Goal: Information Seeking & Learning: Check status

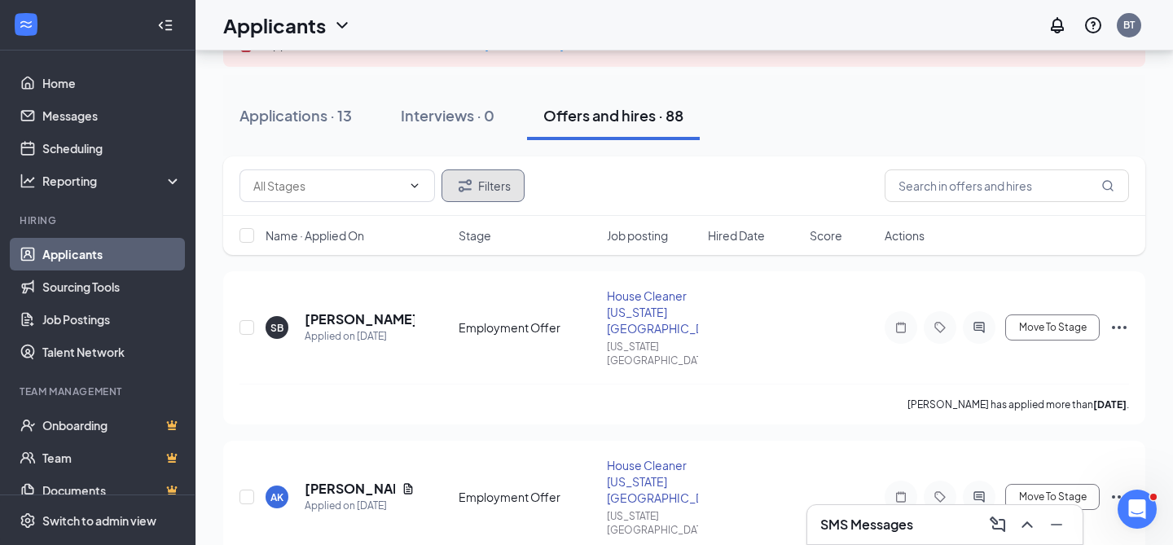
click at [468, 183] on icon "Filter" at bounding box center [465, 185] width 13 height 12
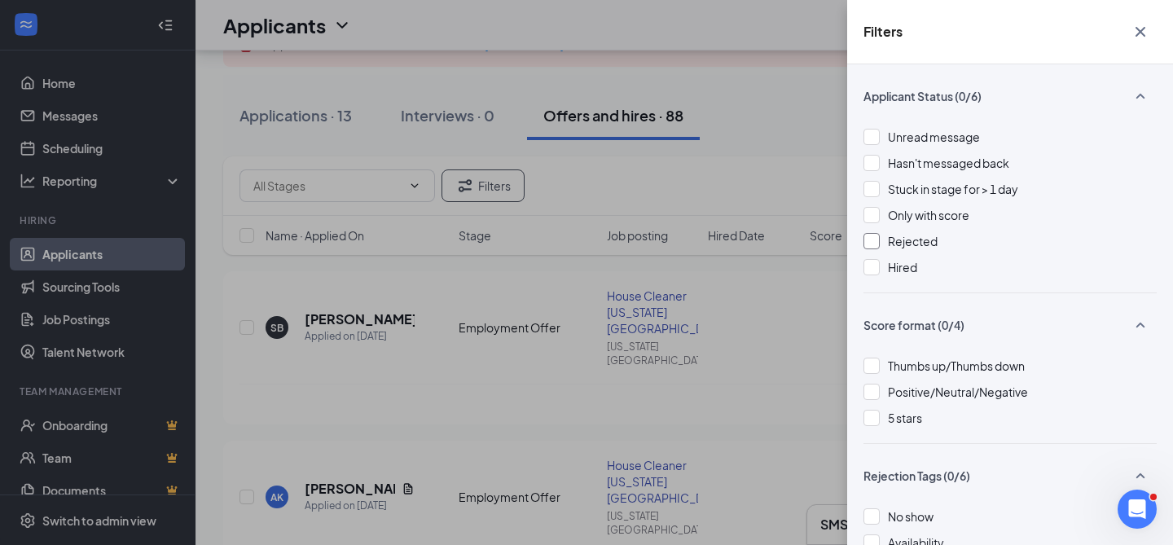
click at [877, 239] on div at bounding box center [871, 241] width 16 height 16
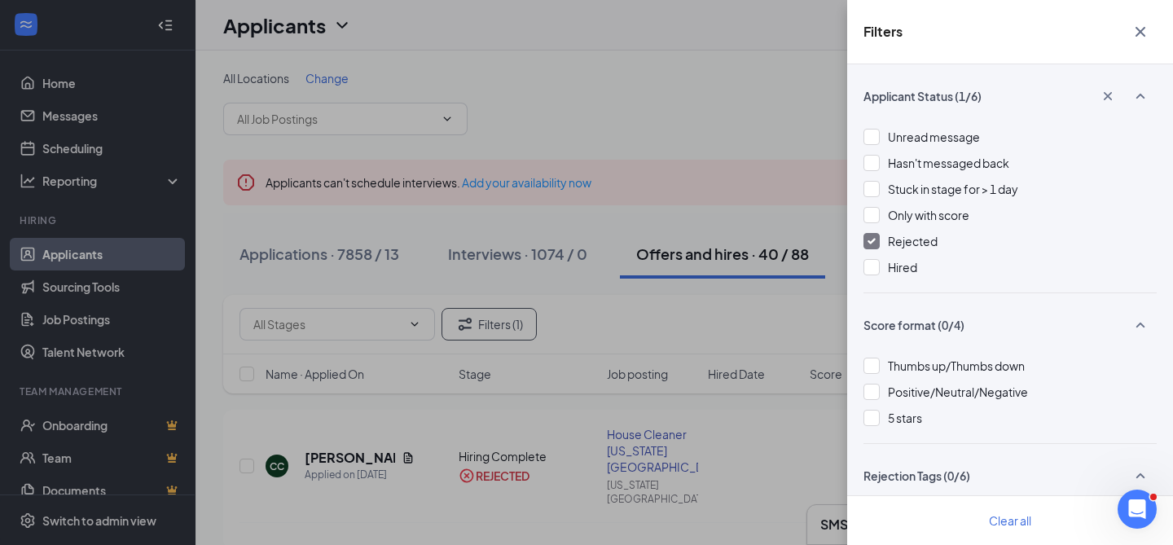
click at [1144, 31] on icon "Cross" at bounding box center [1141, 32] width 20 height 20
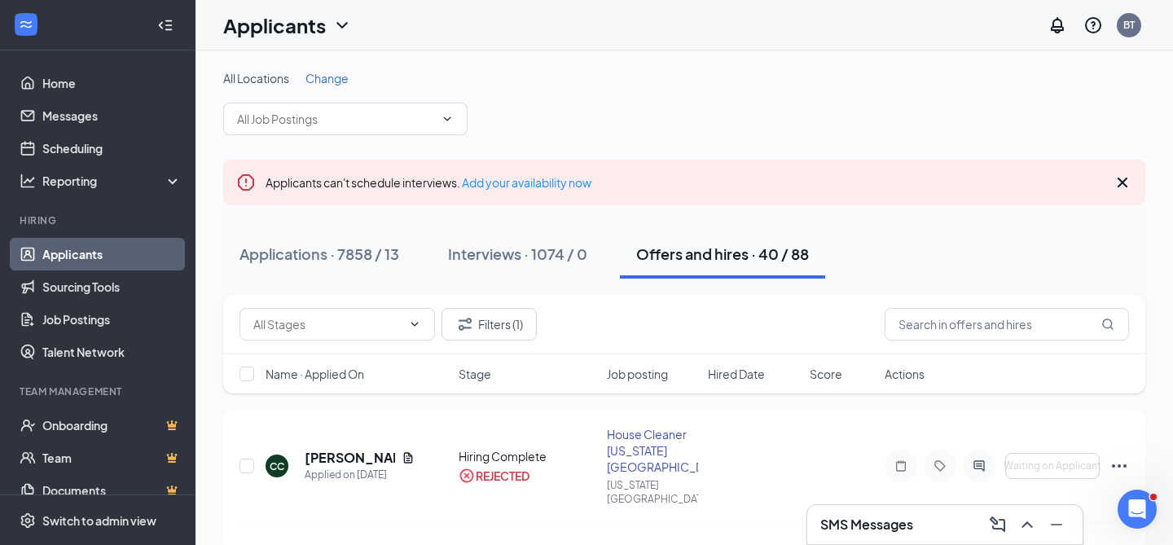
click at [717, 253] on div "Offers and hires · 40 / 88" at bounding box center [722, 254] width 173 height 20
click at [358, 449] on h5 "[PERSON_NAME]" at bounding box center [350, 458] width 90 height 18
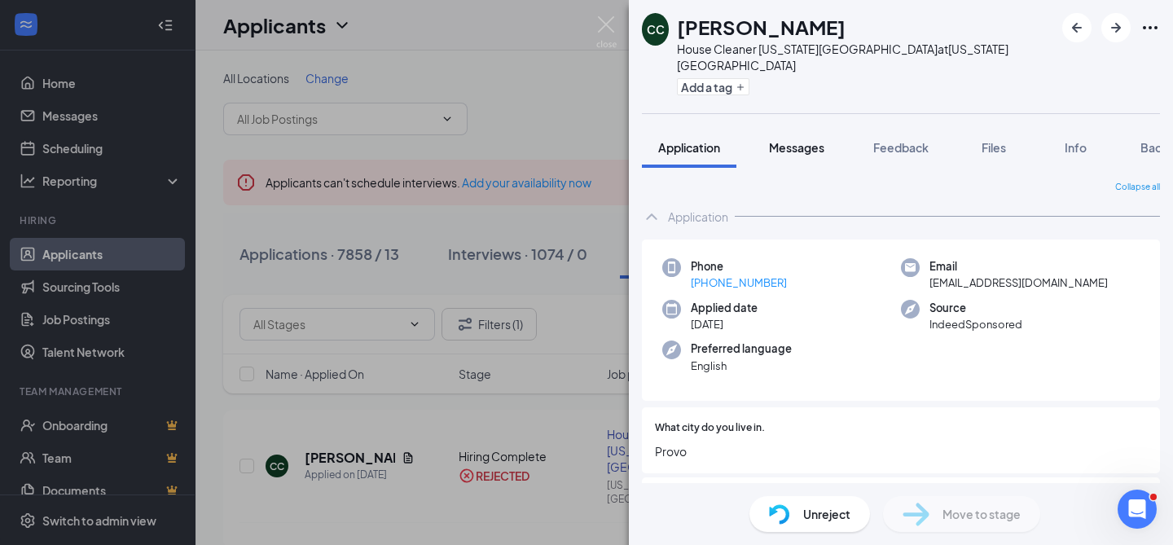
click at [793, 140] on span "Messages" at bounding box center [796, 147] width 55 height 15
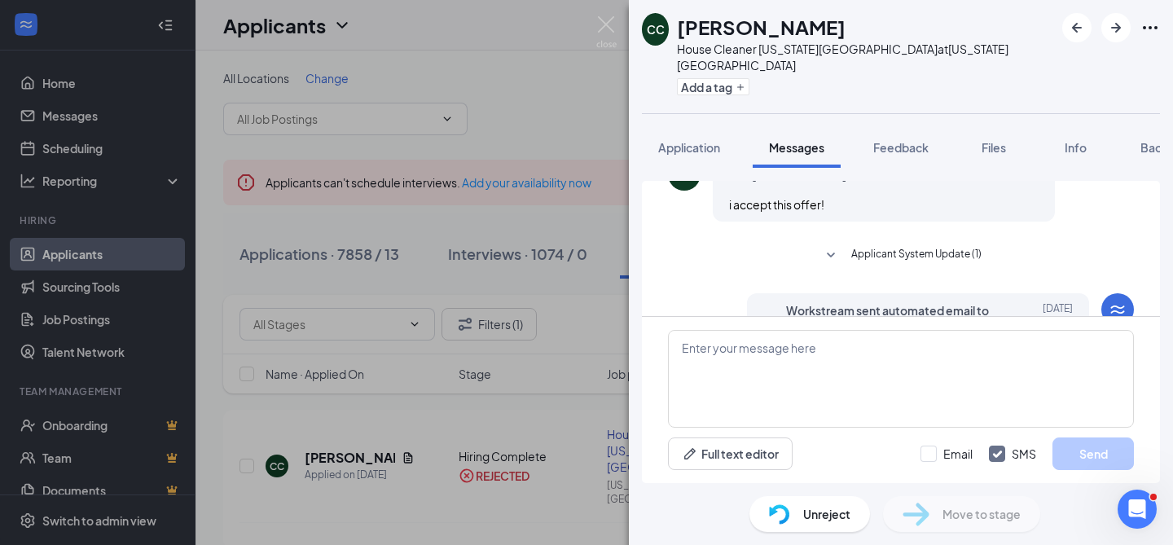
scroll to position [658, 0]
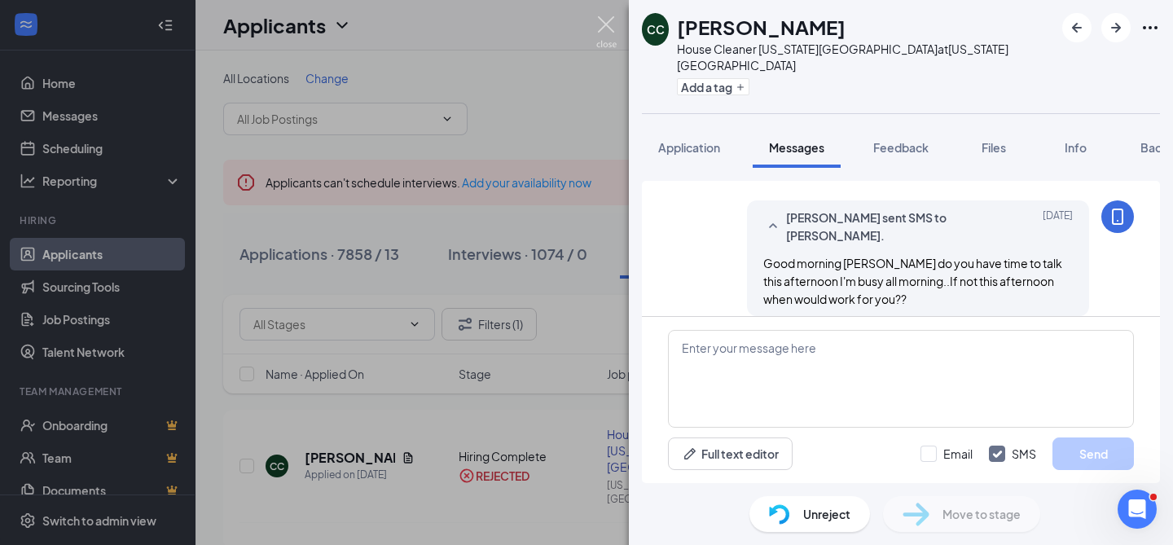
click at [602, 27] on img at bounding box center [606, 32] width 20 height 32
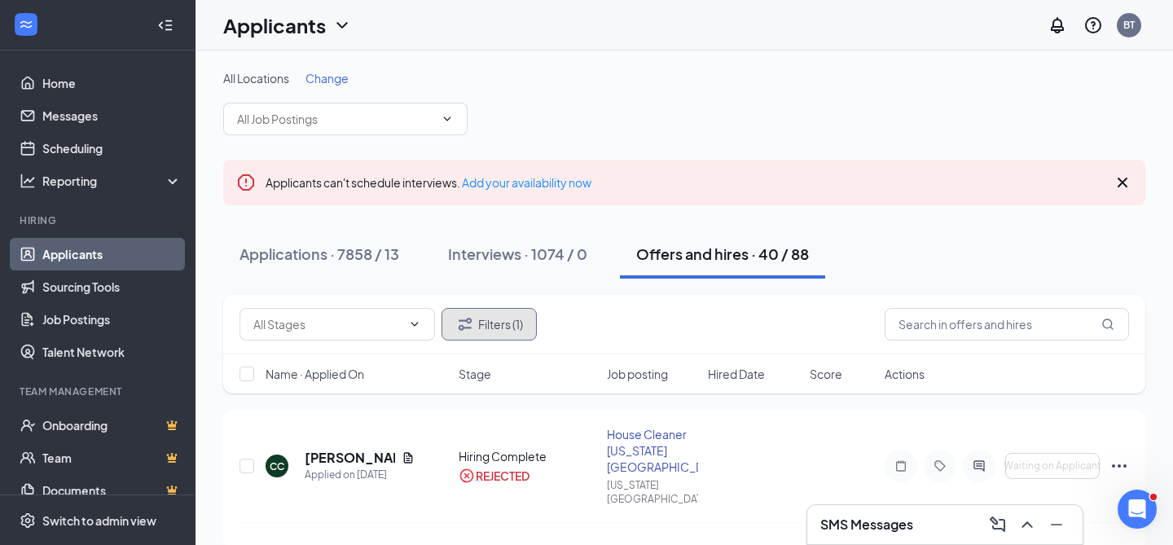
click at [490, 324] on button "Filters (1)" at bounding box center [489, 324] width 95 height 33
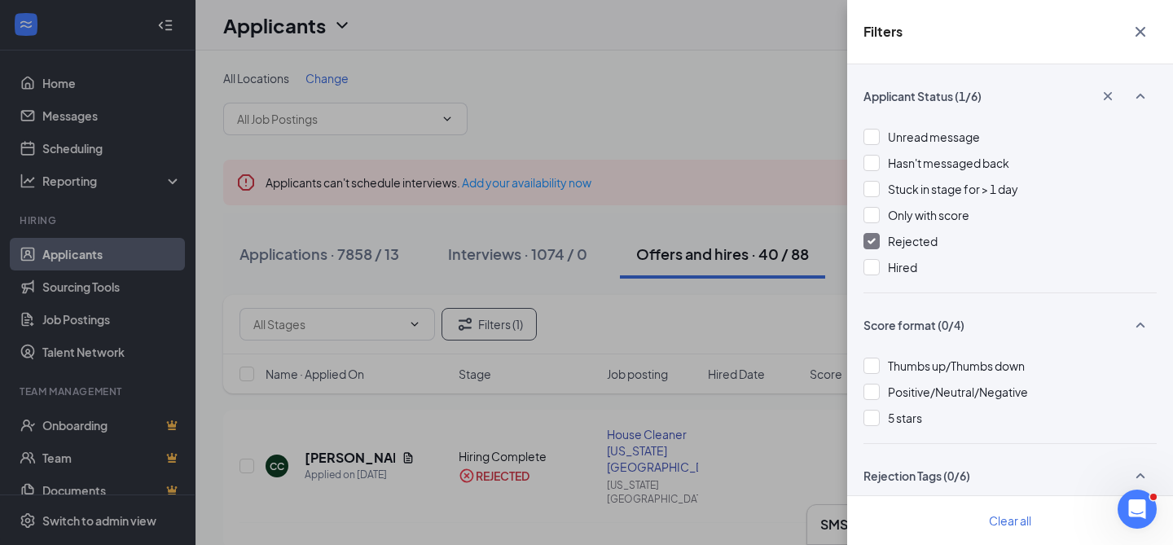
click at [870, 239] on img at bounding box center [872, 241] width 8 height 7
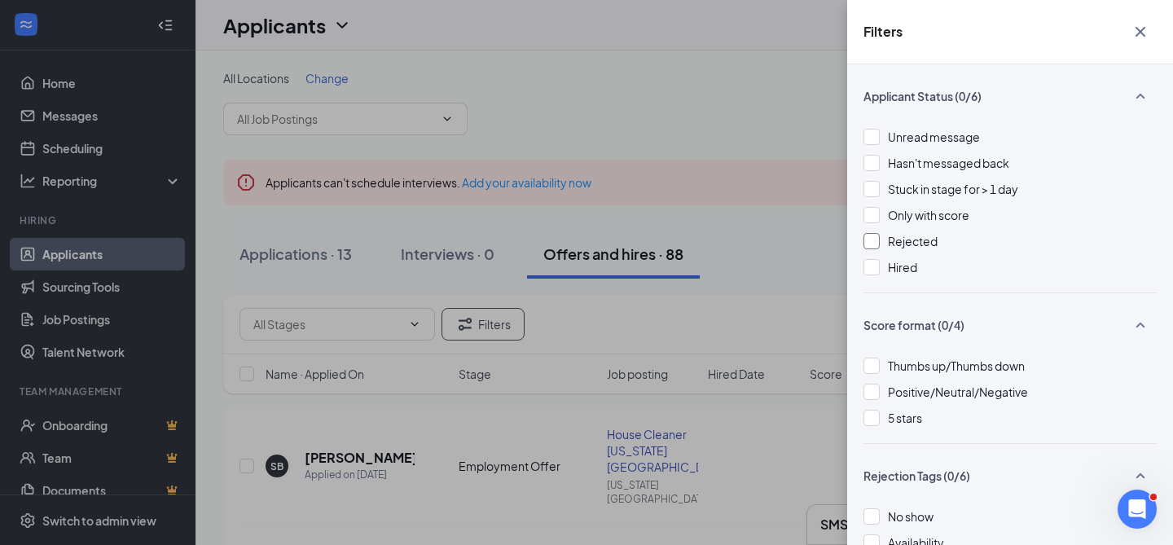
click at [1140, 24] on icon "Cross" at bounding box center [1141, 32] width 20 height 20
